Goal: Task Accomplishment & Management: Use online tool/utility

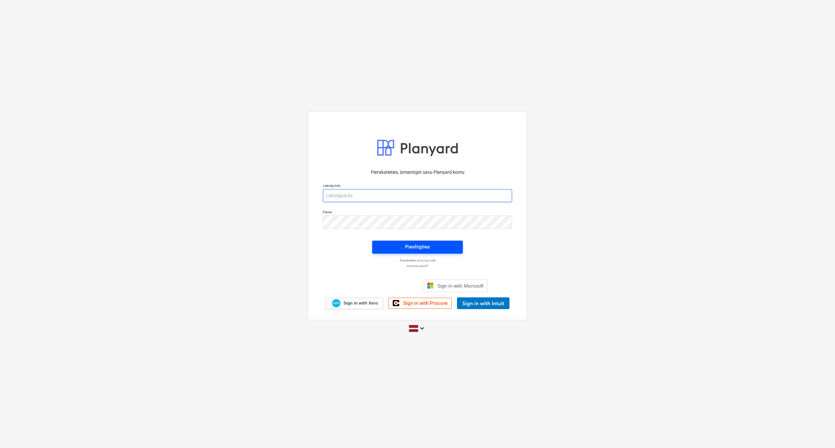
type input "[PERSON_NAME][EMAIL_ADDRESS][DOMAIN_NAME]"
click at [431, 249] on span "Pieslēgties" at bounding box center [417, 247] width 75 height 8
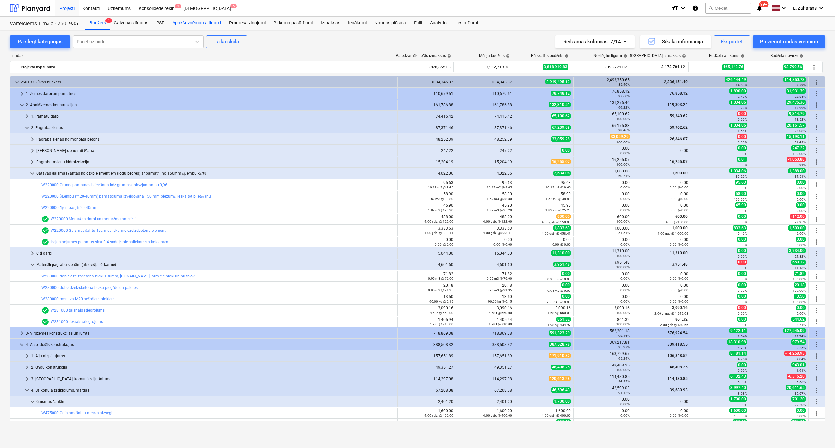
drag, startPoint x: 196, startPoint y: 23, endPoint x: 193, endPoint y: 28, distance: 5.5
click at [196, 23] on div "Apakšuzņēmuma līgumi" at bounding box center [196, 23] width 57 height 13
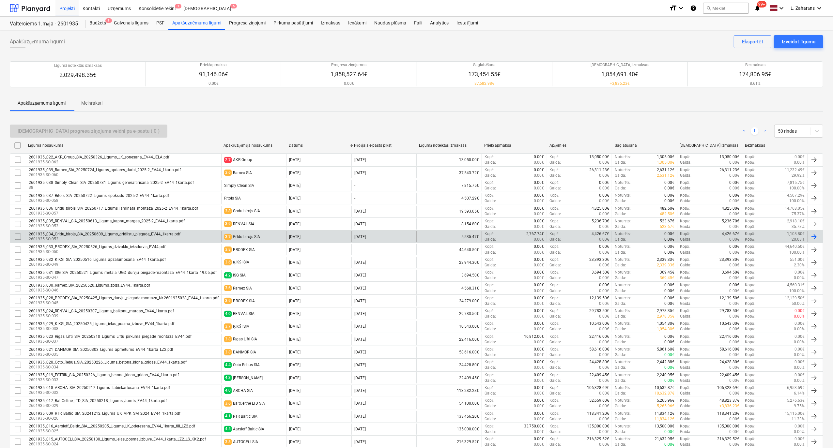
click at [138, 234] on div "2601935_034_Gridu_birojs_SIA_20250609_Ligums_gridlistu_piegade_EV44_1karta.pdf" at bounding box center [105, 234] width 152 height 5
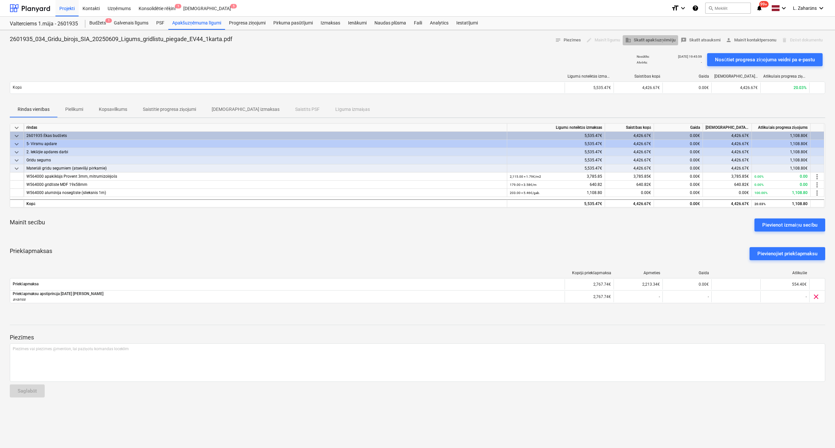
click at [637, 37] on span "business Skatīt apakšuzņēmēju" at bounding box center [650, 41] width 50 height 8
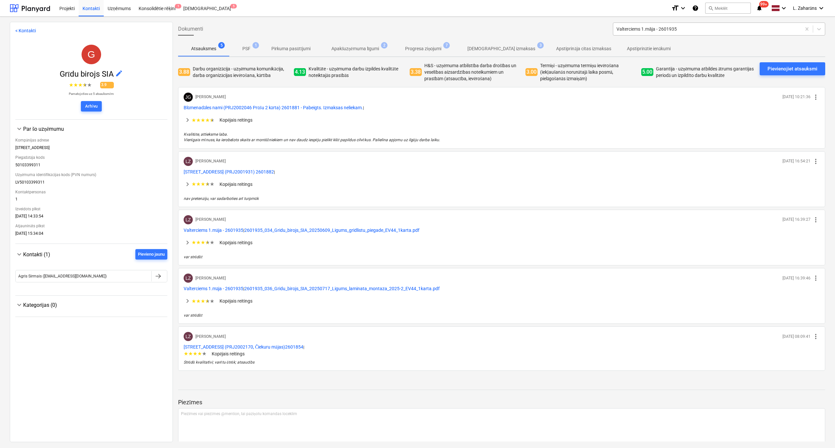
click at [660, 31] on div at bounding box center [706, 29] width 181 height 7
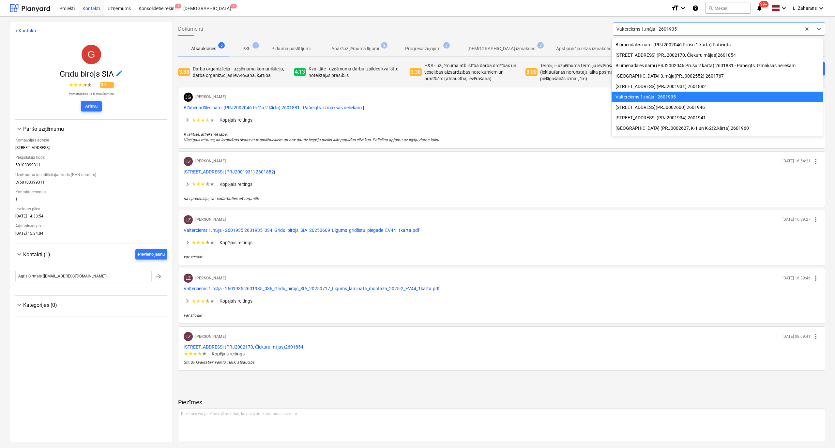
click at [641, 98] on div "Valterciems 1.māja - 2601935" at bounding box center [717, 97] width 211 height 10
click at [665, 26] on div at bounding box center [706, 29] width 181 height 7
click at [660, 42] on div "Blūmendāles nami (PRJ2002046 Prūšu 1 kārta) Pabeigts" at bounding box center [717, 44] width 211 height 10
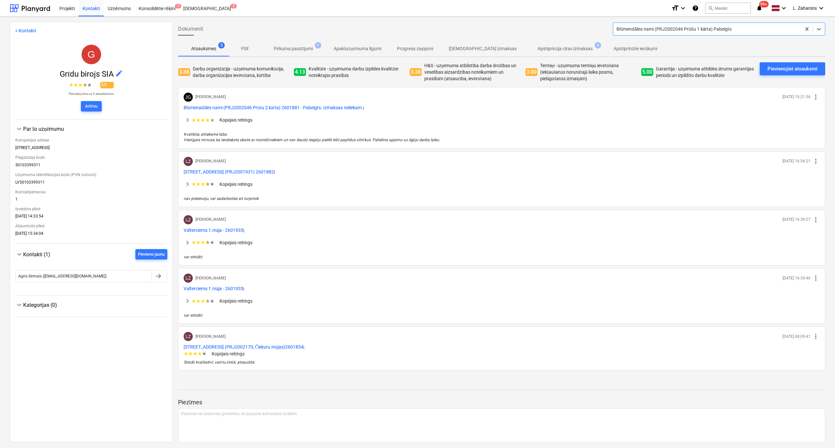
click at [664, 26] on div at bounding box center [706, 29] width 181 height 7
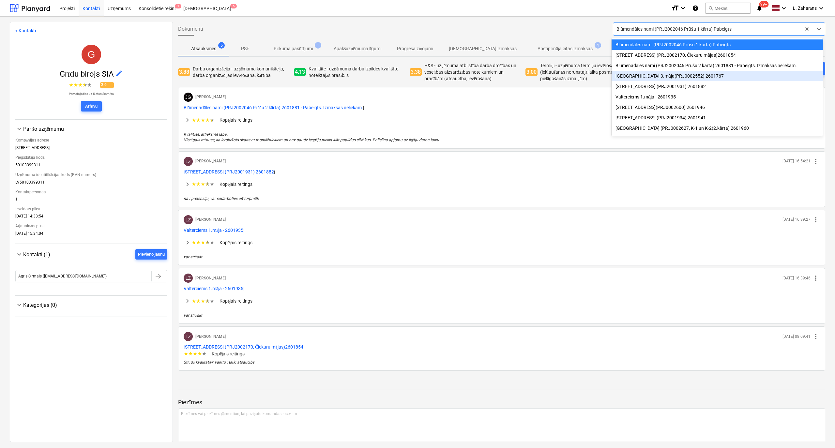
click at [657, 75] on div "[GEOGRAPHIC_DATA] 3.māja(PRJ0002552) 2601767" at bounding box center [717, 76] width 211 height 10
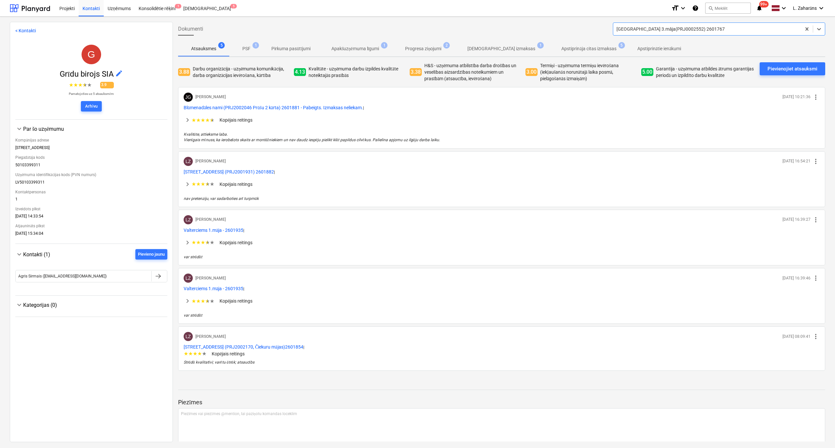
click at [664, 30] on div at bounding box center [706, 29] width 181 height 7
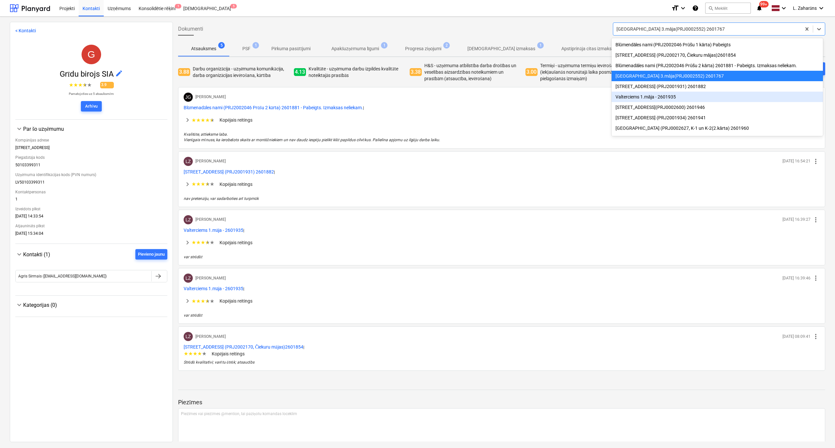
click at [648, 97] on div "Valterciems 1.māja - 2601935" at bounding box center [717, 97] width 211 height 10
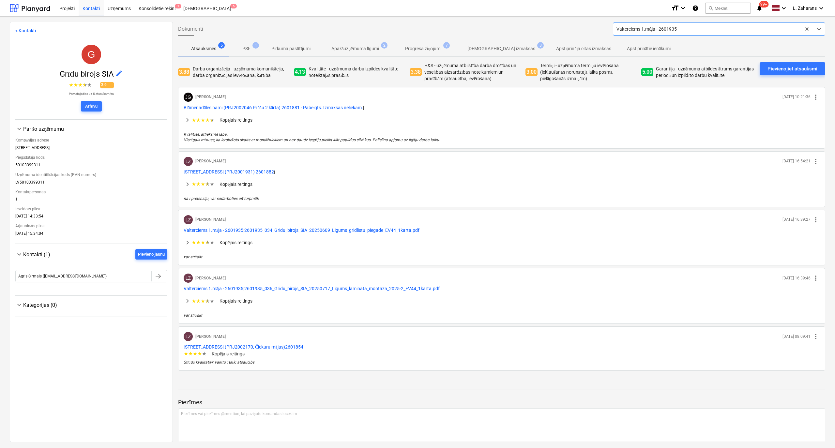
click at [507, 48] on p "[DEMOGRAPHIC_DATA] izmaksas" at bounding box center [501, 48] width 68 height 7
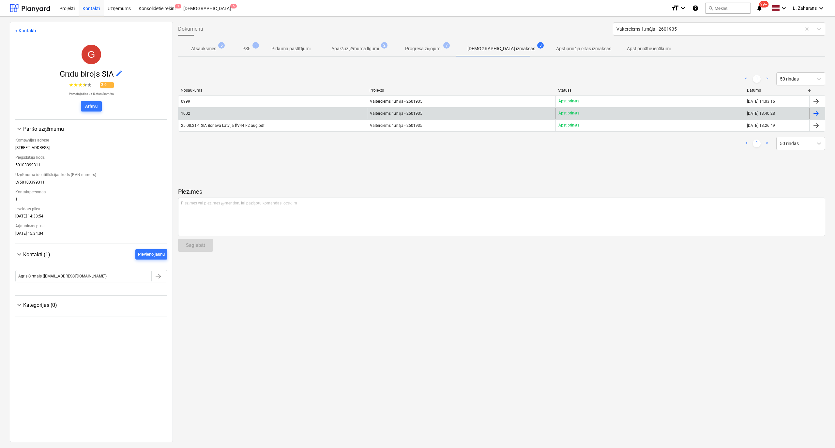
click at [196, 118] on div "1002" at bounding box center [272, 113] width 189 height 10
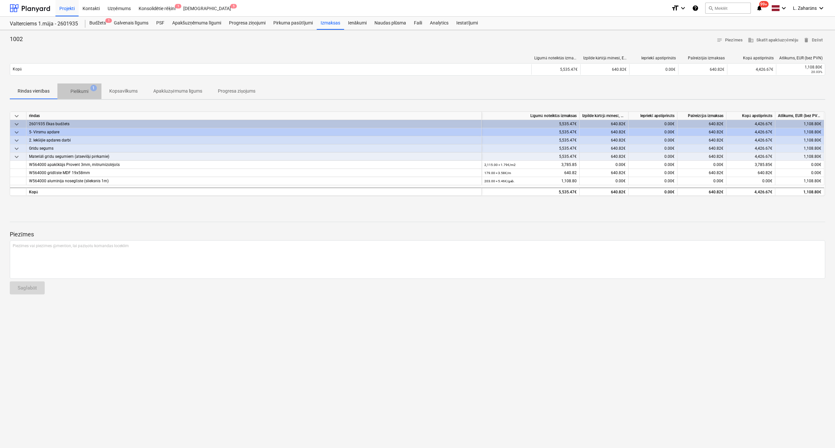
click at [84, 90] on p "Pielikumi" at bounding box center [79, 91] width 18 height 7
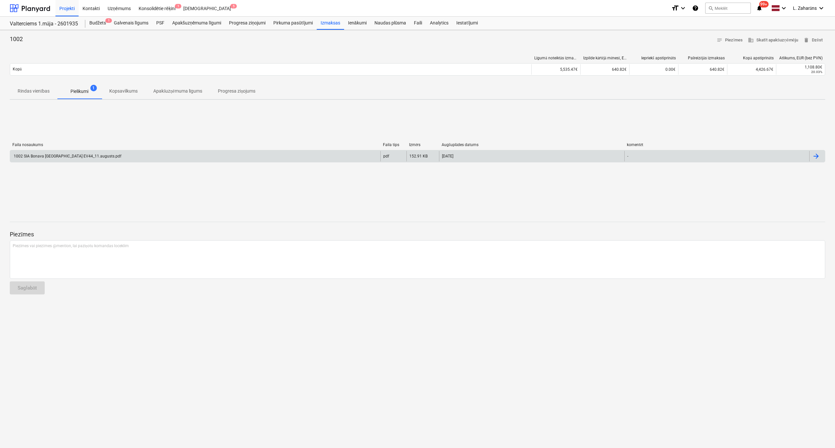
click at [83, 156] on div "1002 SIA Bonava [GEOGRAPHIC_DATA] EV44_11.augusts.pdf" at bounding box center [67, 156] width 109 height 5
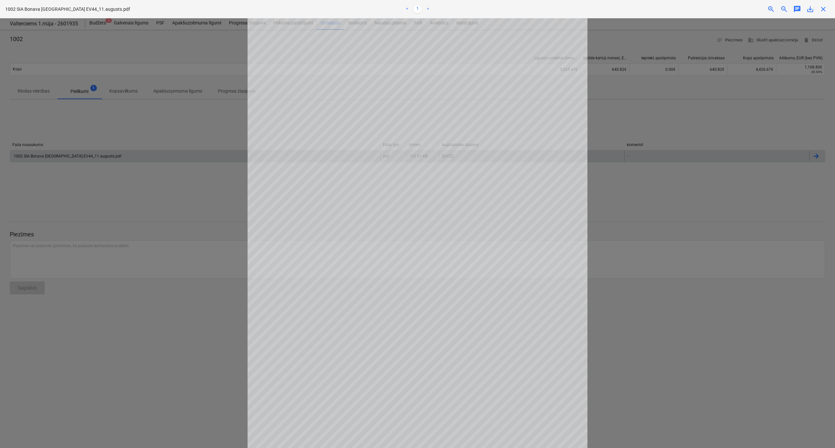
click at [822, 9] on span "close" at bounding box center [823, 9] width 8 height 8
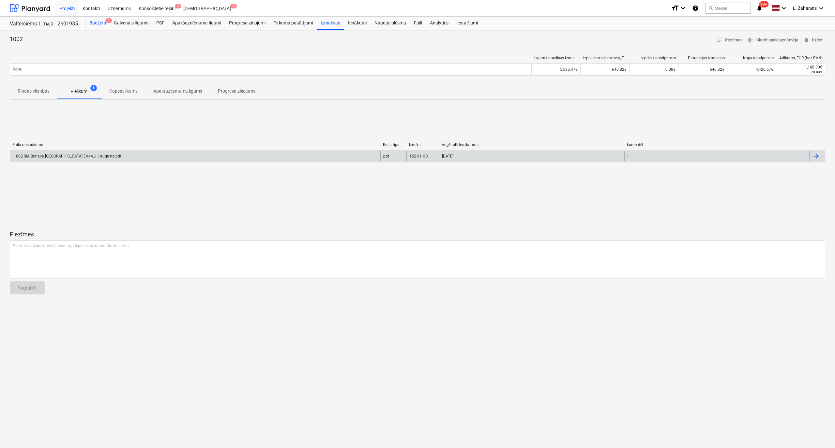
click at [99, 24] on div "Budžets 1" at bounding box center [97, 23] width 24 height 13
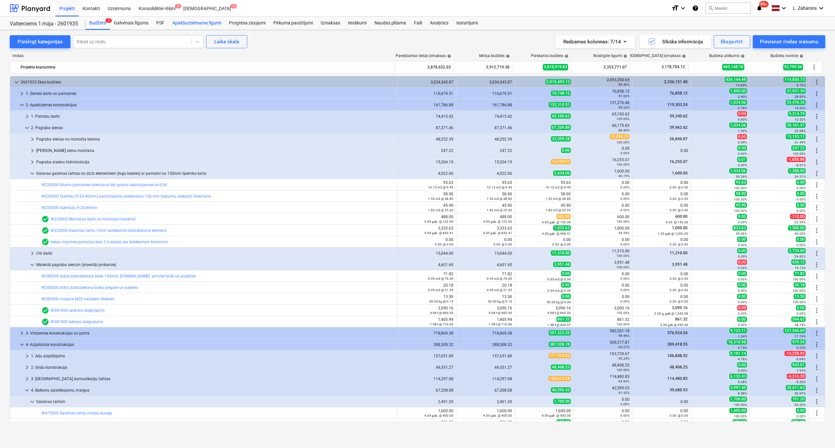
click at [199, 22] on div "Apakšuzņēmuma līgumi" at bounding box center [196, 23] width 57 height 13
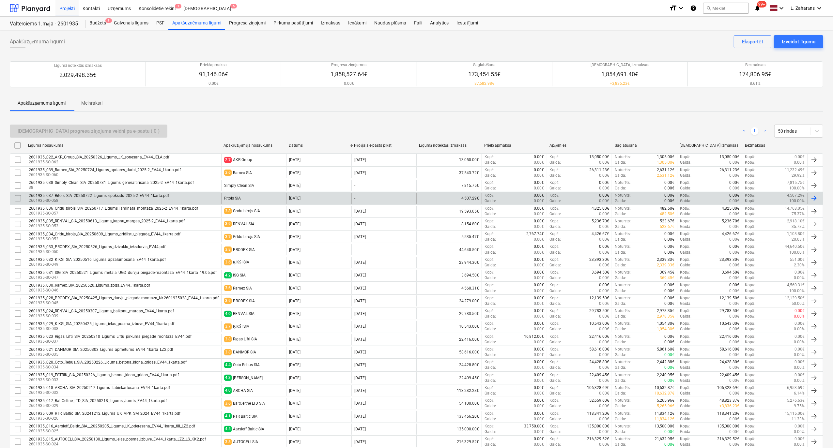
click at [148, 197] on div "2601935_037_Ritols_SIA_20250722_Ligums_epoksids_2025-2_EV44_1karta.pdf" at bounding box center [99, 195] width 140 height 5
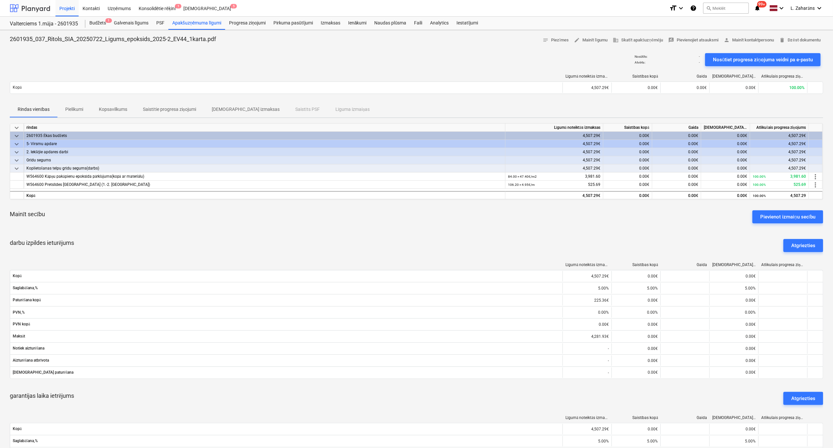
click at [34, 3] on div at bounding box center [30, 8] width 40 height 16
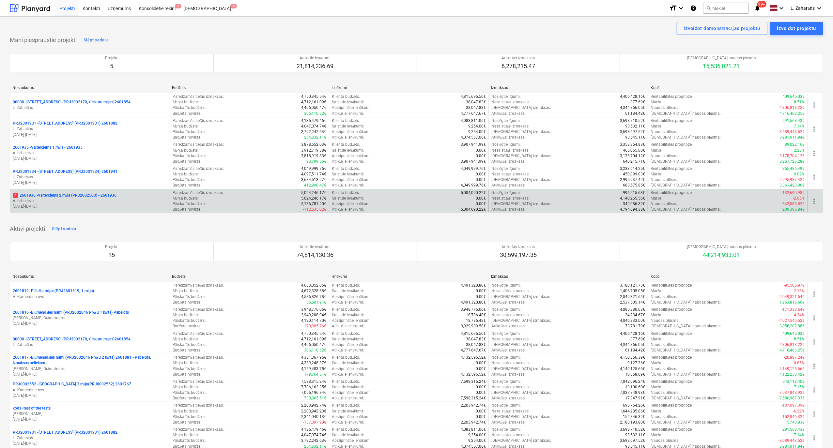
click at [38, 193] on p "4 2601936 - Valterciems 2.māja (PRJ2002500) - 2601936" at bounding box center [65, 196] width 104 height 6
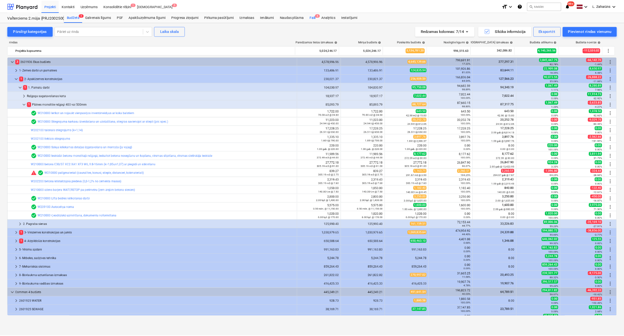
scroll to position [31, 0]
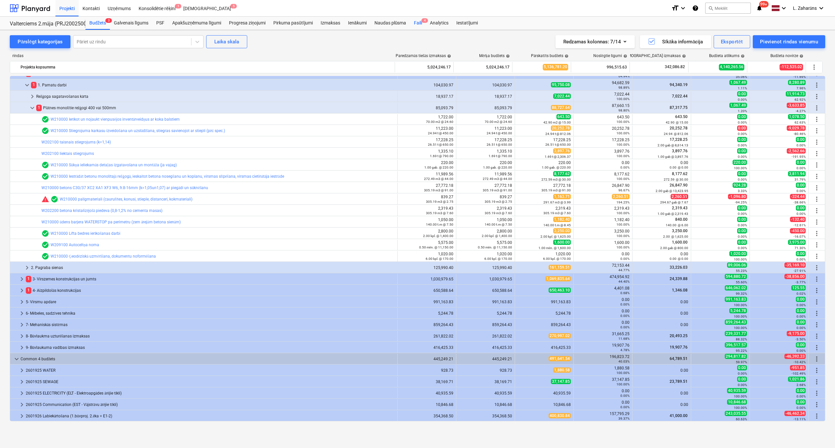
click at [416, 22] on div "Faili 4" at bounding box center [418, 23] width 16 height 13
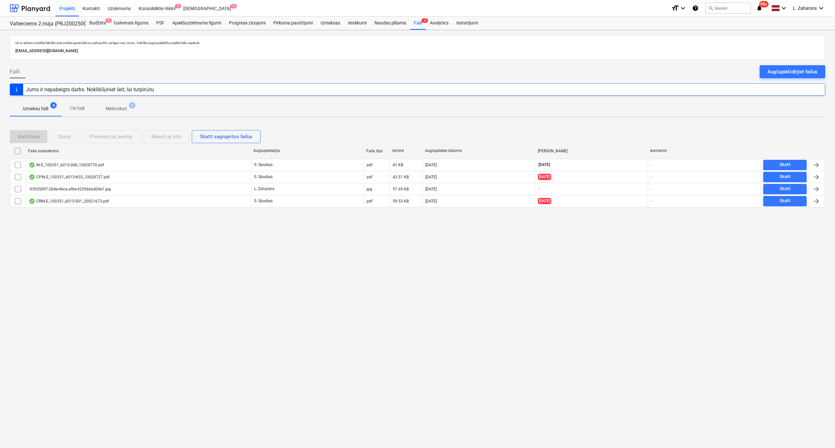
click at [110, 110] on p "Melnraksti" at bounding box center [116, 108] width 21 height 7
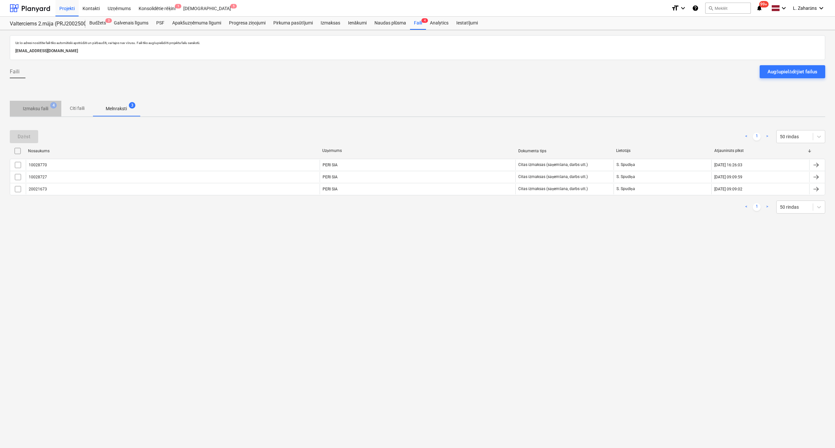
drag, startPoint x: 48, startPoint y: 106, endPoint x: 42, endPoint y: 119, distance: 13.9
click at [47, 106] on p "Izmaksu faili" at bounding box center [35, 108] width 25 height 7
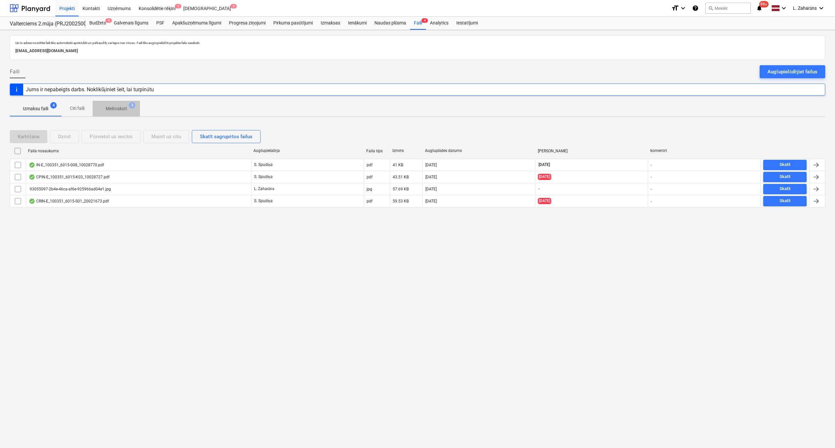
click at [117, 109] on p "Melnraksti" at bounding box center [116, 108] width 21 height 7
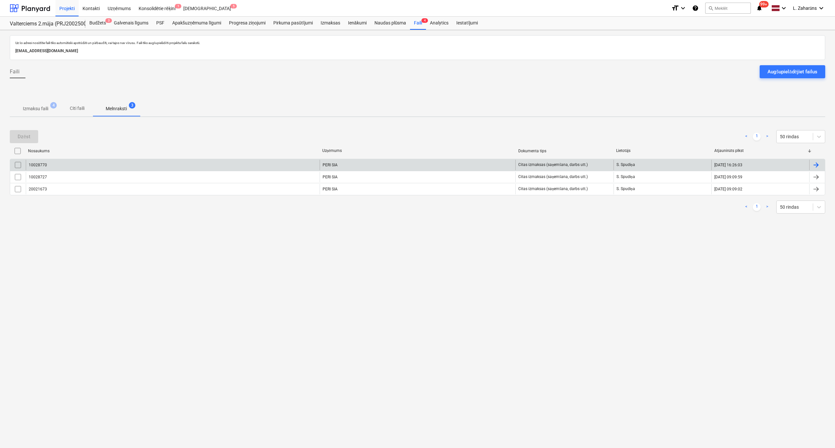
click at [102, 164] on div "10028770" at bounding box center [173, 165] width 294 height 10
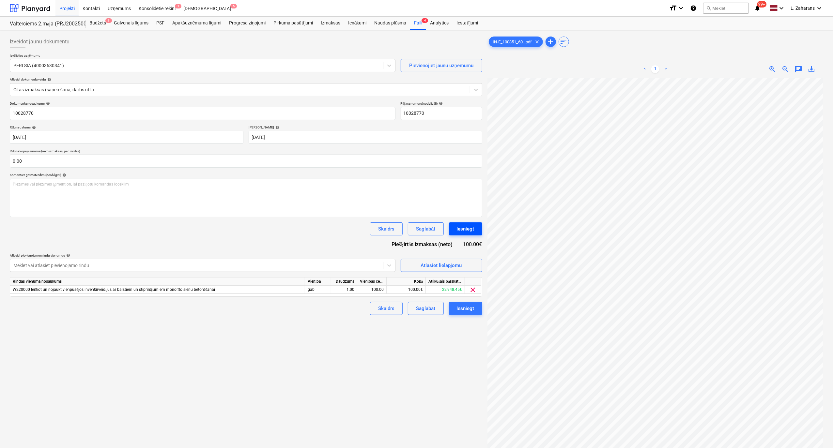
click at [470, 226] on div "Iesniegt" at bounding box center [466, 229] width 18 height 8
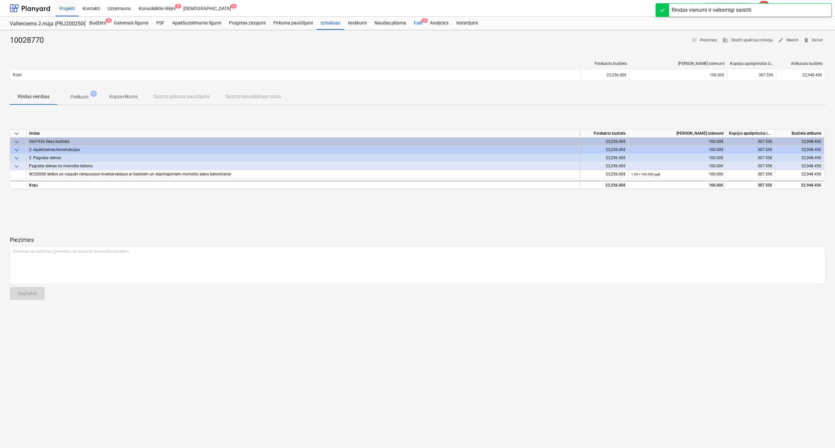
click at [417, 22] on div "Faili 3" at bounding box center [418, 23] width 16 height 13
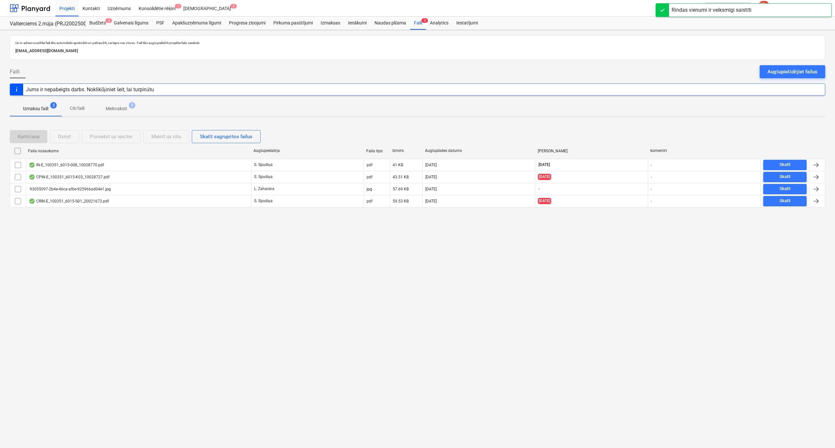
click at [113, 108] on p "Melnraksti" at bounding box center [116, 108] width 21 height 7
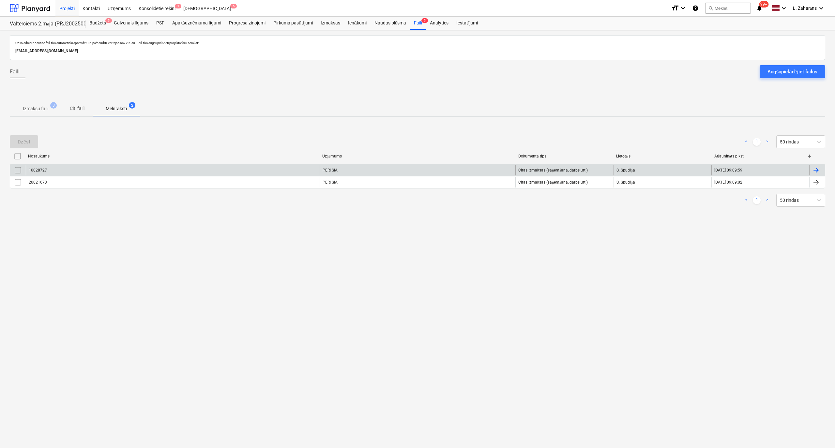
click at [98, 173] on div "10028727" at bounding box center [173, 170] width 294 height 10
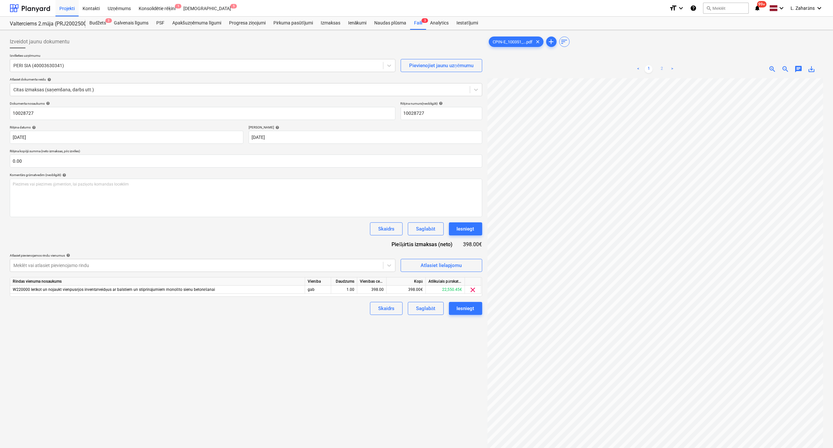
click at [661, 67] on link "2" at bounding box center [662, 69] width 8 height 8
click at [460, 231] on div "Iesniegt" at bounding box center [466, 229] width 18 height 8
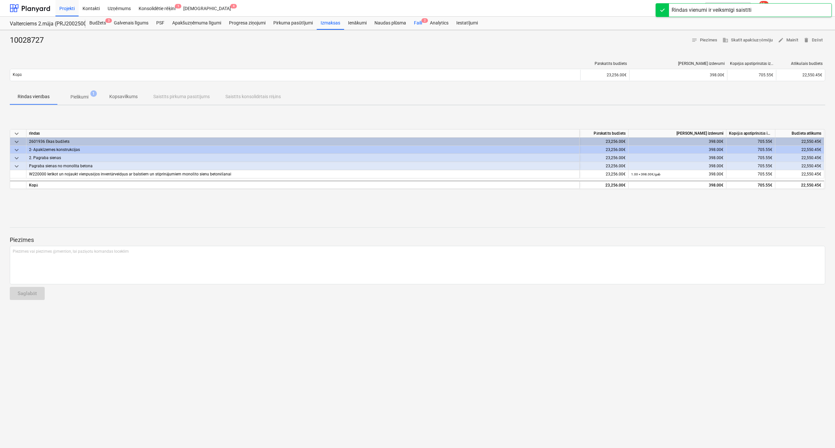
click at [419, 22] on div "Faili 2" at bounding box center [418, 23] width 16 height 13
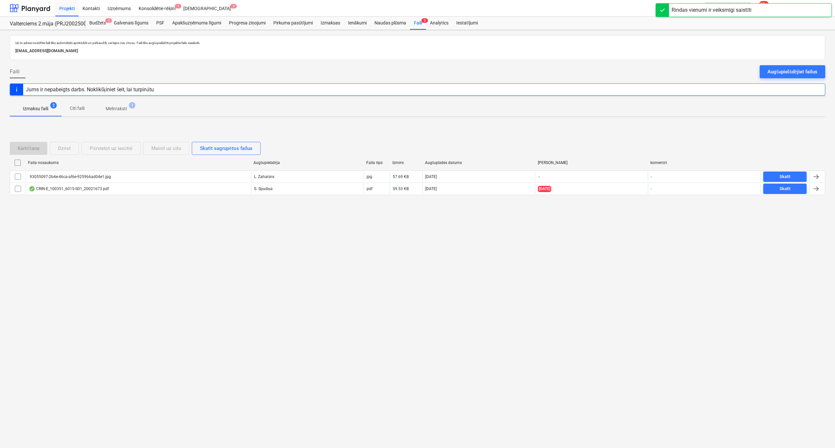
drag, startPoint x: 121, startPoint y: 105, endPoint x: 116, endPoint y: 107, distance: 5.3
click at [120, 105] on span "Melnraksti 1" at bounding box center [116, 109] width 47 height 12
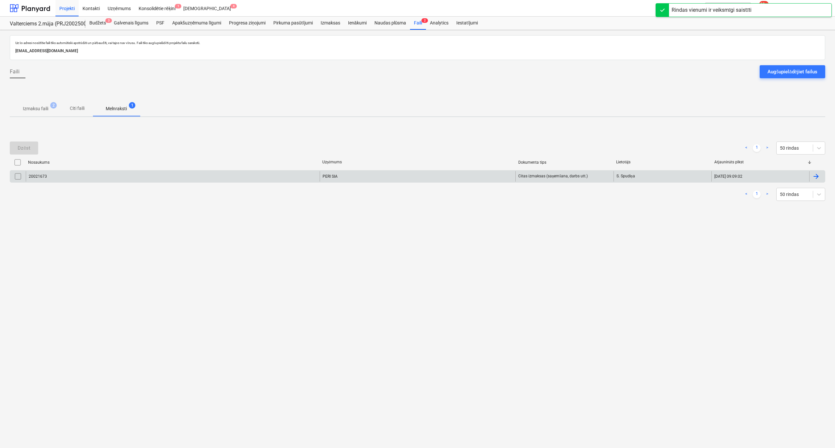
click at [119, 175] on div "20021673" at bounding box center [173, 176] width 294 height 10
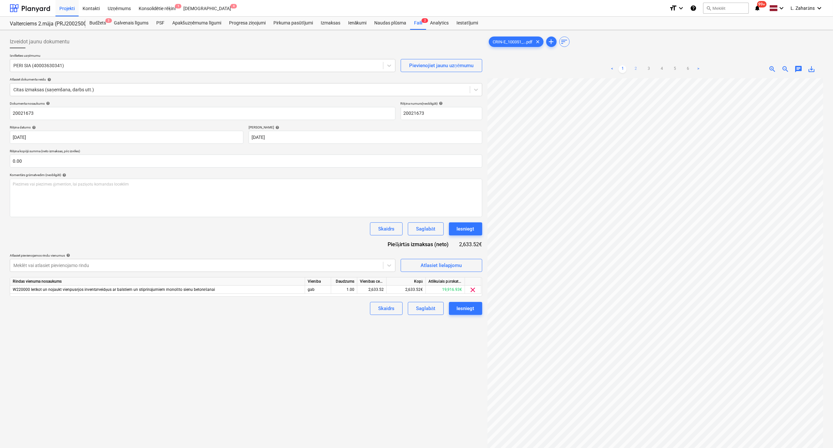
drag, startPoint x: 635, startPoint y: 67, endPoint x: 640, endPoint y: 69, distance: 5.4
click at [636, 67] on link "2" at bounding box center [635, 69] width 8 height 8
click at [650, 68] on link "3" at bounding box center [649, 69] width 8 height 8
click at [665, 69] on link "4" at bounding box center [662, 69] width 8 height 8
click at [623, 69] on link "1" at bounding box center [622, 69] width 8 height 8
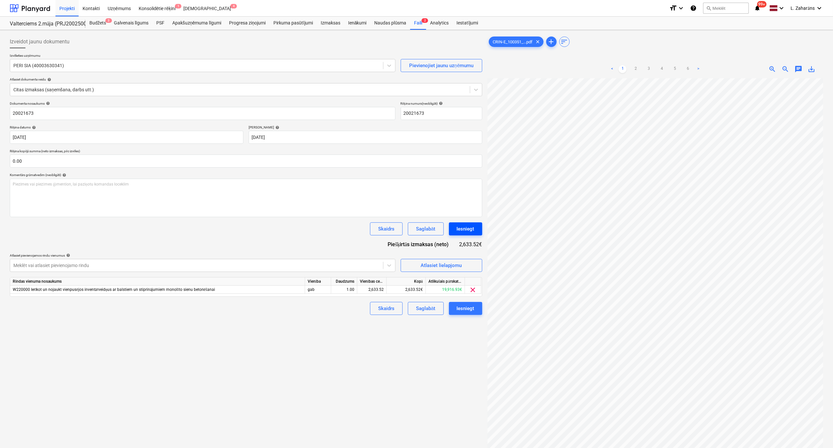
click at [466, 228] on div "Iesniegt" at bounding box center [466, 229] width 18 height 8
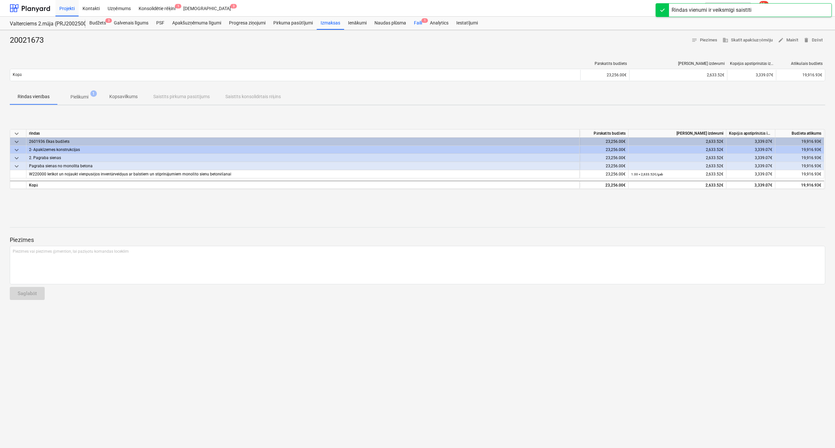
drag, startPoint x: 422, startPoint y: 23, endPoint x: 415, endPoint y: 24, distance: 6.9
click at [422, 23] on div "Faili 1" at bounding box center [418, 23] width 16 height 13
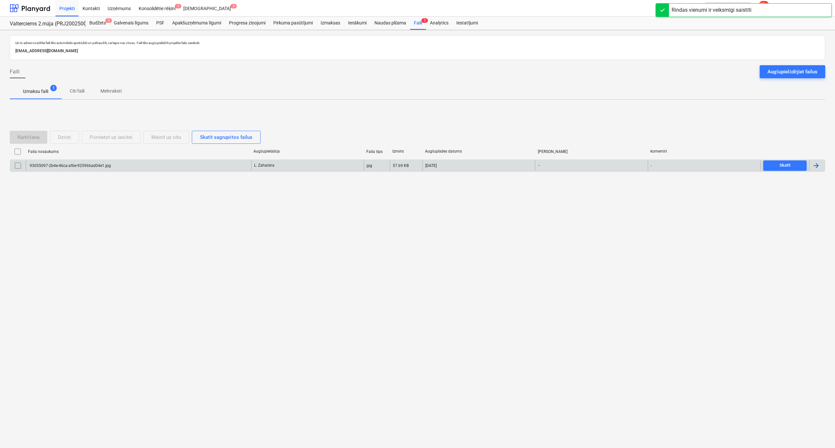
click at [67, 165] on div "93055097-2b4e-46ca-af6e-925966ad04e1.jpg" at bounding box center [70, 165] width 82 height 5
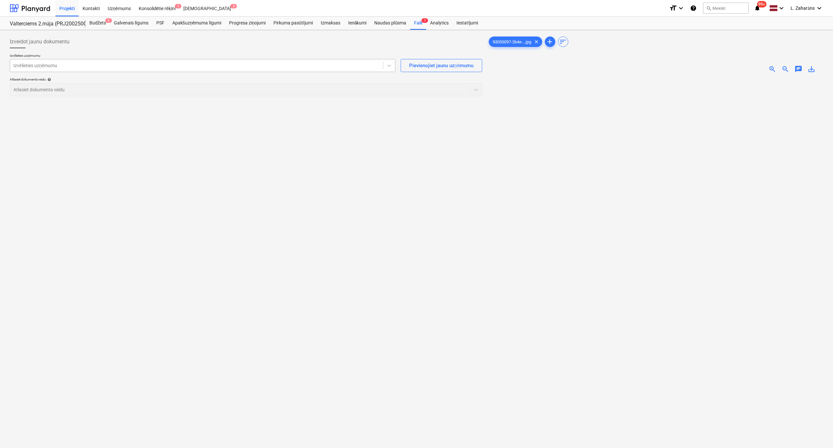
click at [136, 67] on div at bounding box center [196, 65] width 366 height 7
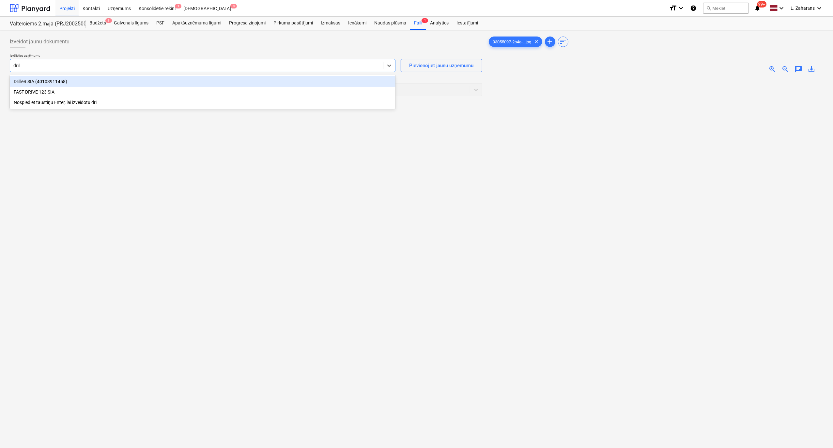
type input "drill"
click at [147, 82] on div "DrilleR SIA (40103911458)" at bounding box center [203, 81] width 386 height 10
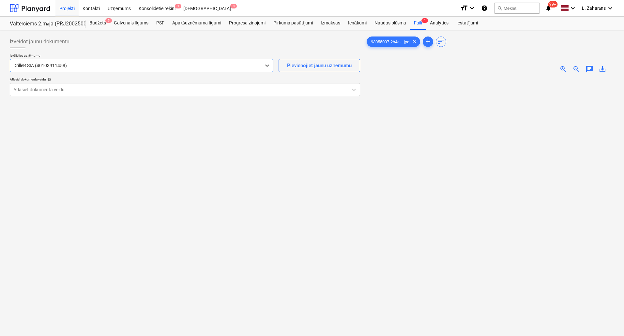
click at [561, 68] on span "zoom_in" at bounding box center [563, 69] width 8 height 8
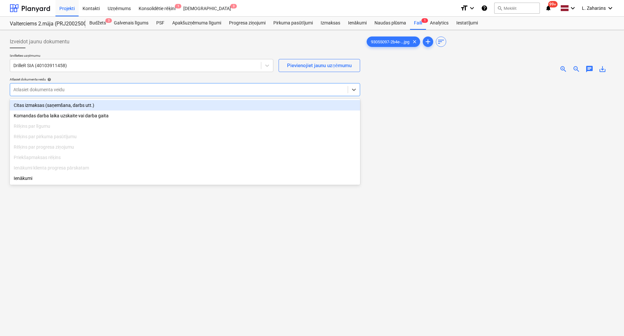
click at [72, 89] on div at bounding box center [178, 89] width 331 height 7
click at [67, 103] on div "Citas izmaksas (saņemšana, darbs utt.)" at bounding box center [185, 105] width 350 height 10
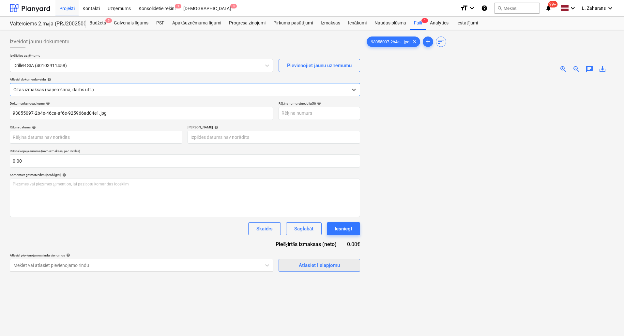
click at [292, 265] on span "Atlasiet lielapjomu" at bounding box center [319, 265] width 65 height 8
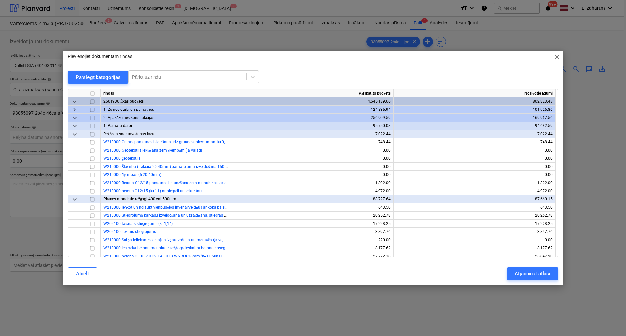
click at [73, 103] on span "keyboard_arrow_down" at bounding box center [75, 102] width 8 height 8
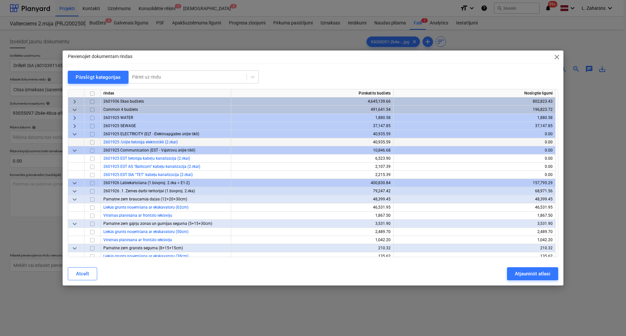
click at [91, 142] on input "checkbox" at bounding box center [92, 142] width 8 height 8
click at [532, 277] on div "Atjaunināt atlasi" at bounding box center [533, 274] width 36 height 8
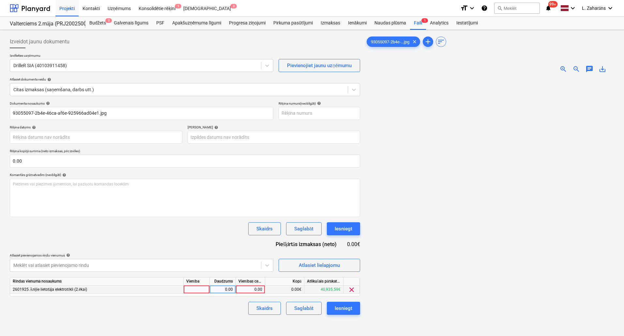
click at [244, 291] on div "0.00" at bounding box center [250, 290] width 24 height 8
type input "373.1"
click at [337, 311] on div "Iesniegt" at bounding box center [344, 308] width 18 height 8
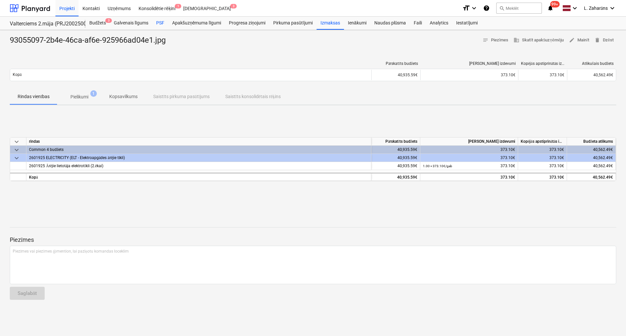
click at [160, 22] on div "PSF" at bounding box center [160, 23] width 16 height 13
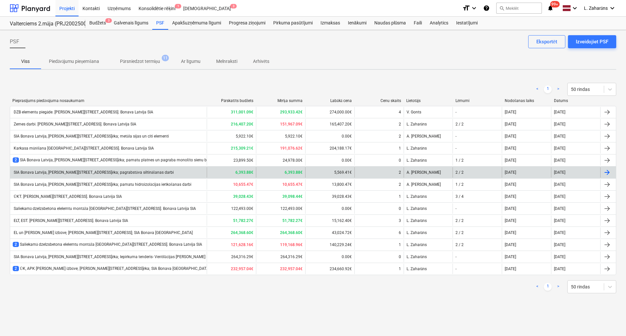
click at [167, 173] on div "SIA Bonava Latvija, [PERSON_NAME][STREET_ADDRESS]ēka; pagrabstāva siltināšanas …" at bounding box center [108, 172] width 197 height 10
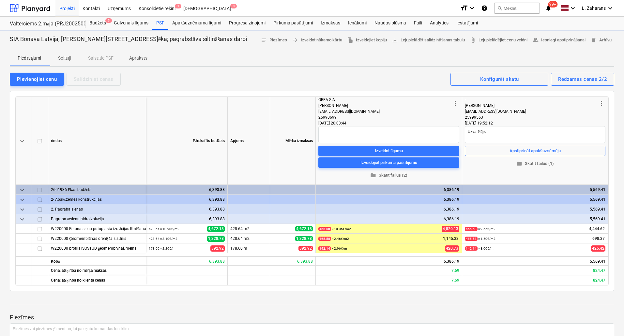
type textarea "x"
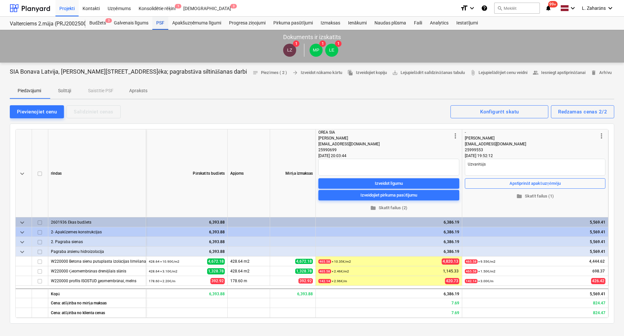
click at [156, 23] on div "PSF" at bounding box center [160, 23] width 16 height 13
